Goal: Task Accomplishment & Management: Manage account settings

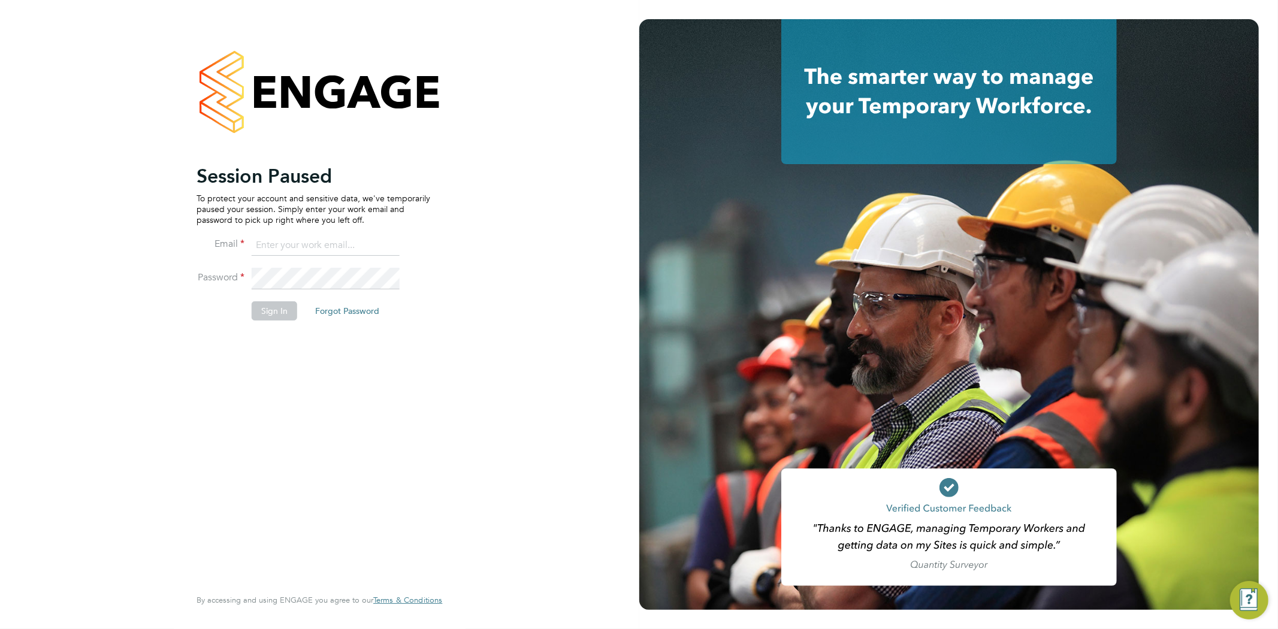
type input "[EMAIL_ADDRESS][DOMAIN_NAME]"
click at [273, 306] on button "Sign In" at bounding box center [275, 310] width 46 height 19
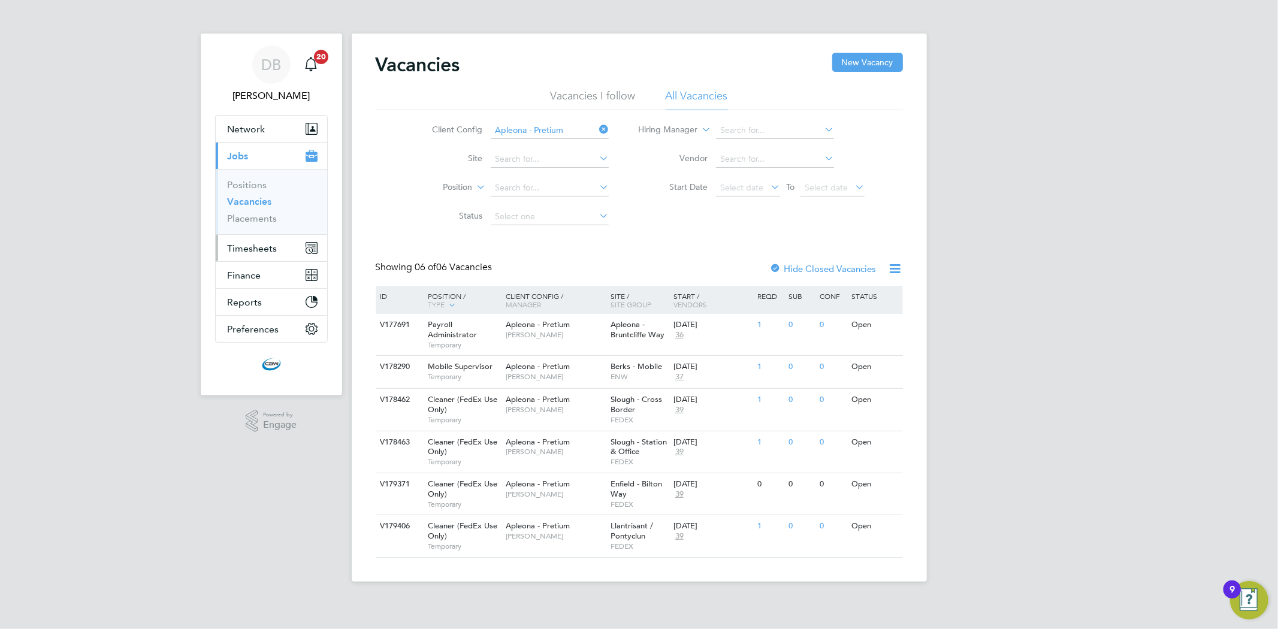
click at [260, 243] on span "Timesheets" at bounding box center [253, 248] width 50 height 11
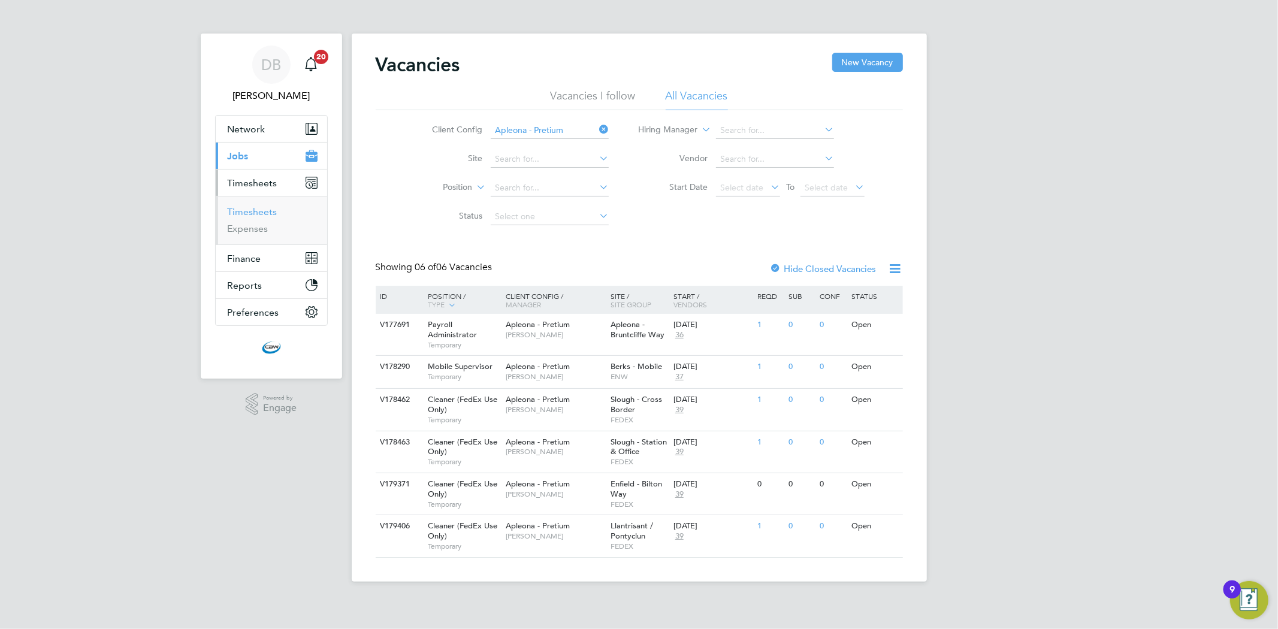
click at [260, 216] on link "Timesheets" at bounding box center [253, 211] width 50 height 11
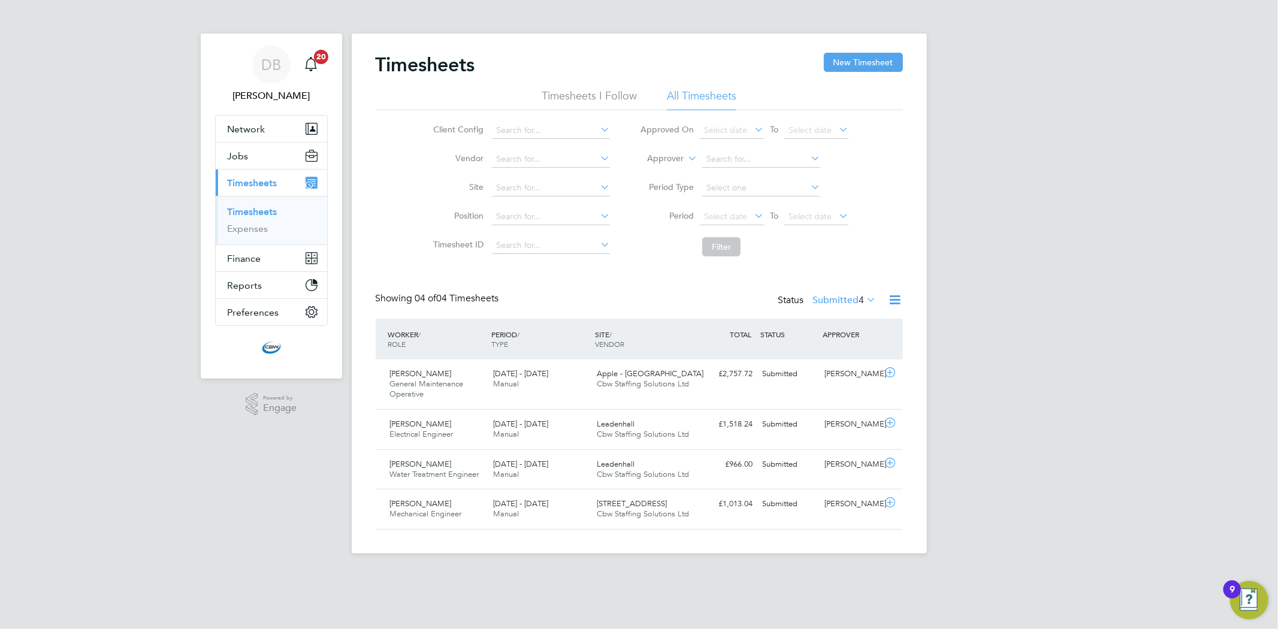
click at [850, 294] on label "Submitted 4" at bounding box center [845, 300] width 64 height 12
click at [838, 373] on li "Approved" at bounding box center [828, 372] width 55 height 17
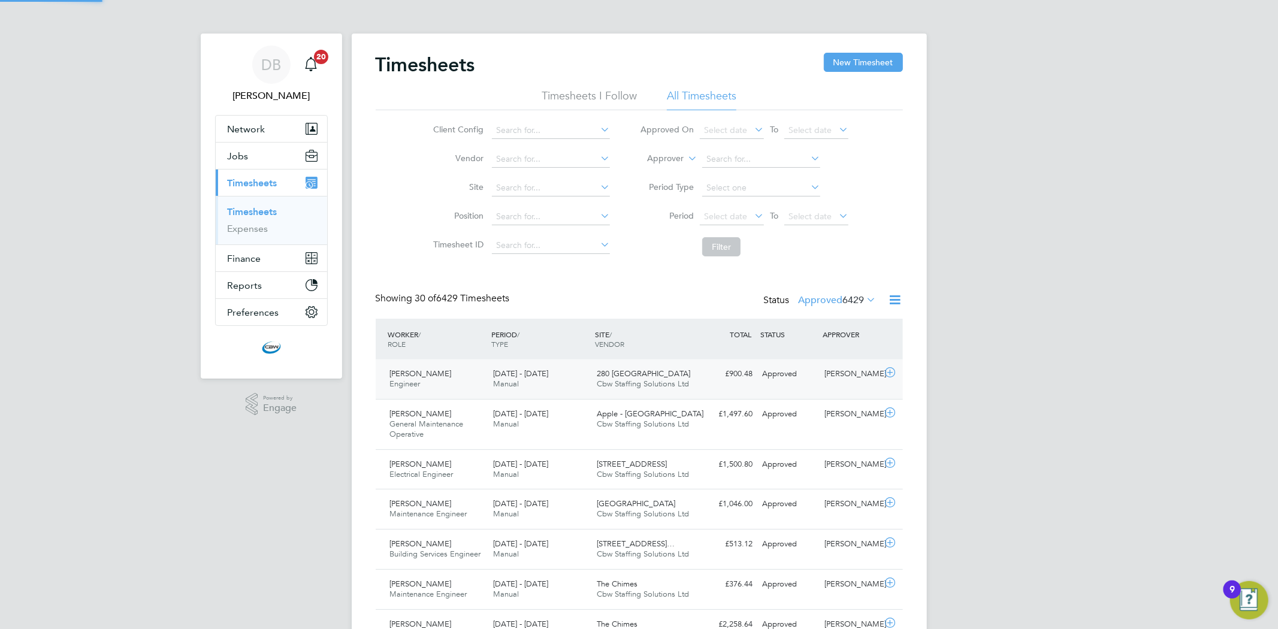
scroll to position [30, 104]
click at [857, 301] on span "6429" at bounding box center [854, 300] width 22 height 12
click at [829, 352] on li "Submitted" at bounding box center [821, 354] width 55 height 17
